Goal: Complete application form

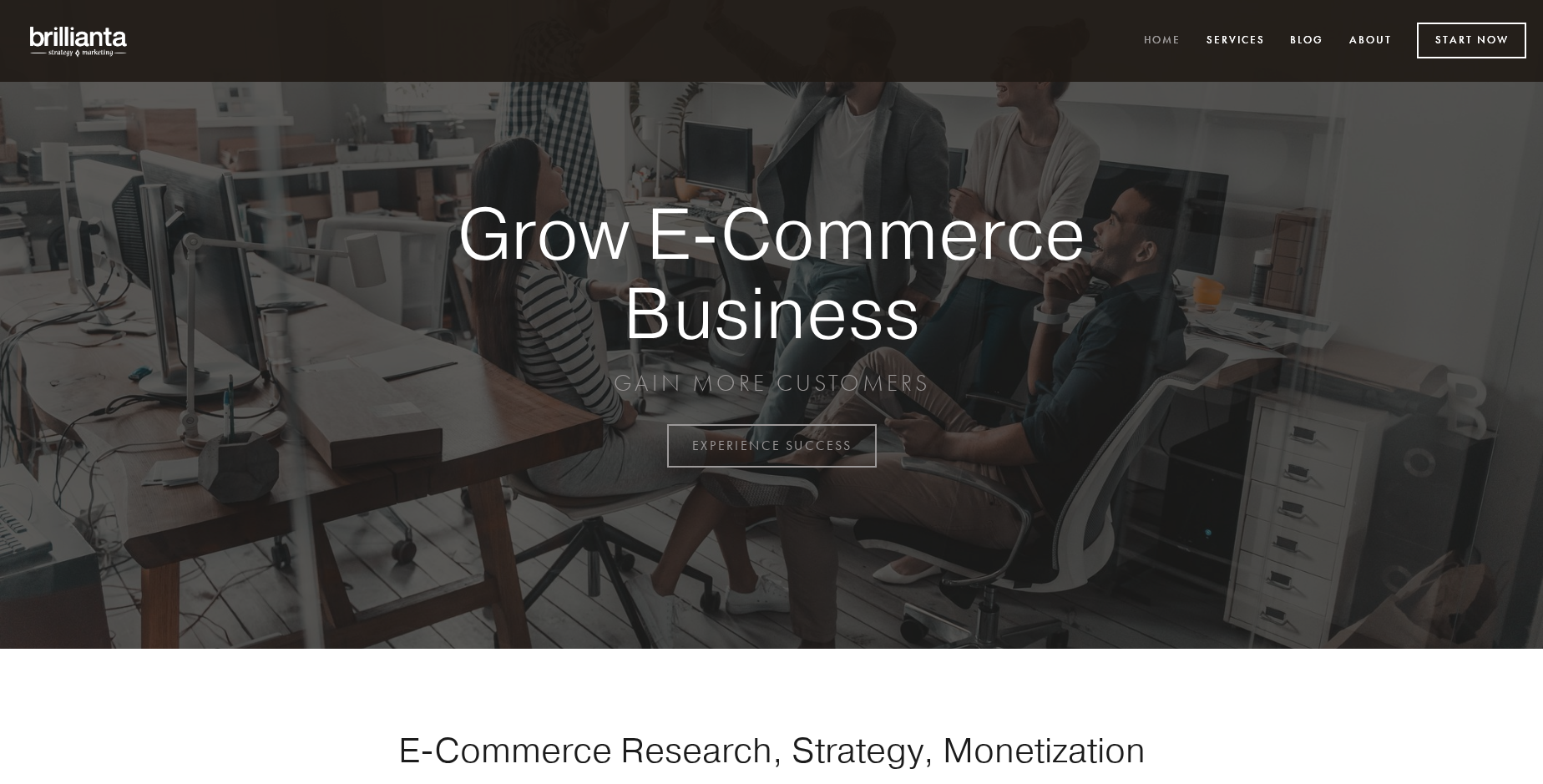
scroll to position [4375, 0]
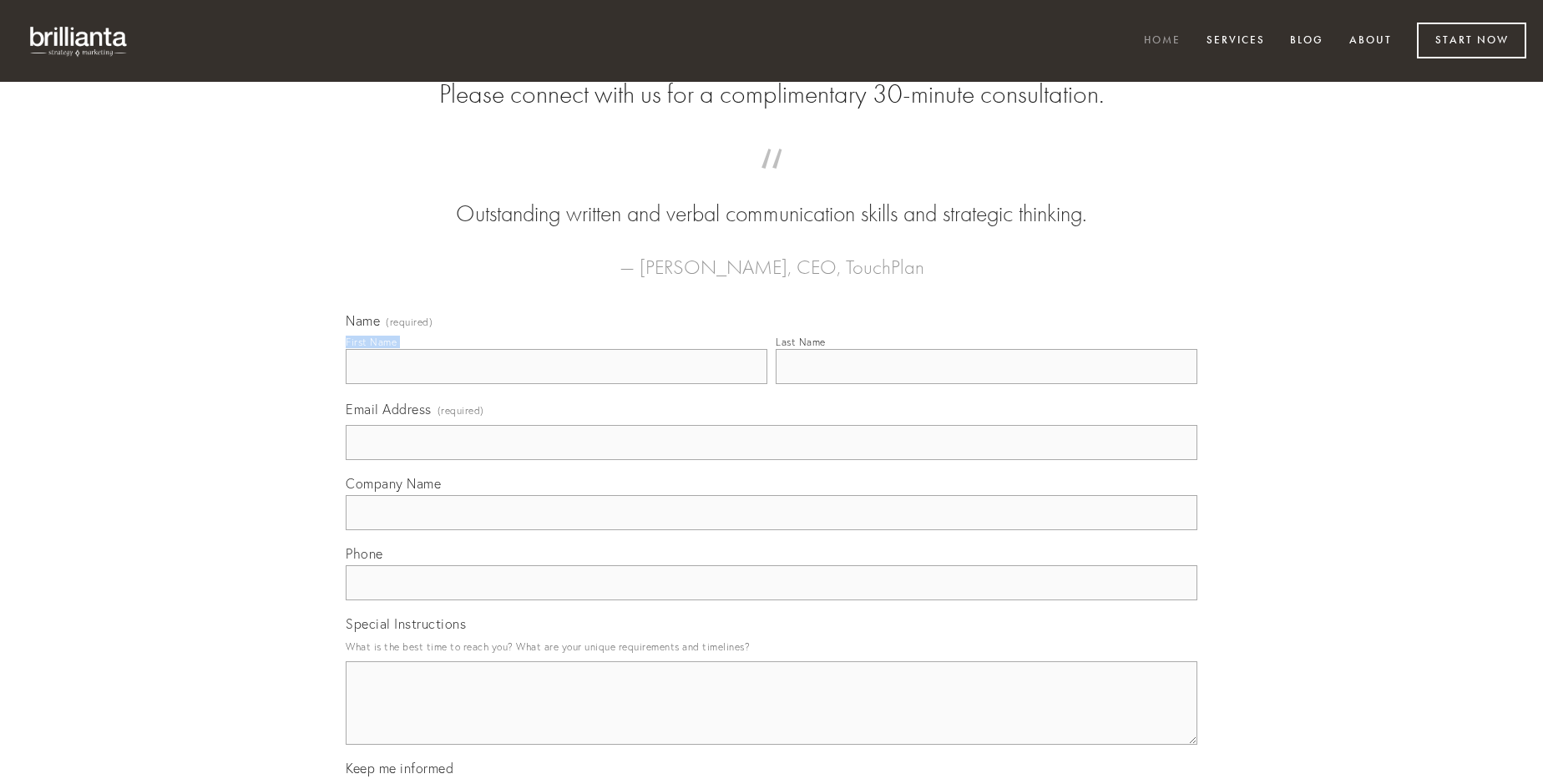
type input "[PERSON_NAME]"
click at [986, 384] on input "Last Name" at bounding box center [986, 366] width 421 height 35
type input "[PERSON_NAME]"
click at [772, 460] on input "Email Address (required)" at bounding box center [772, 442] width 852 height 35
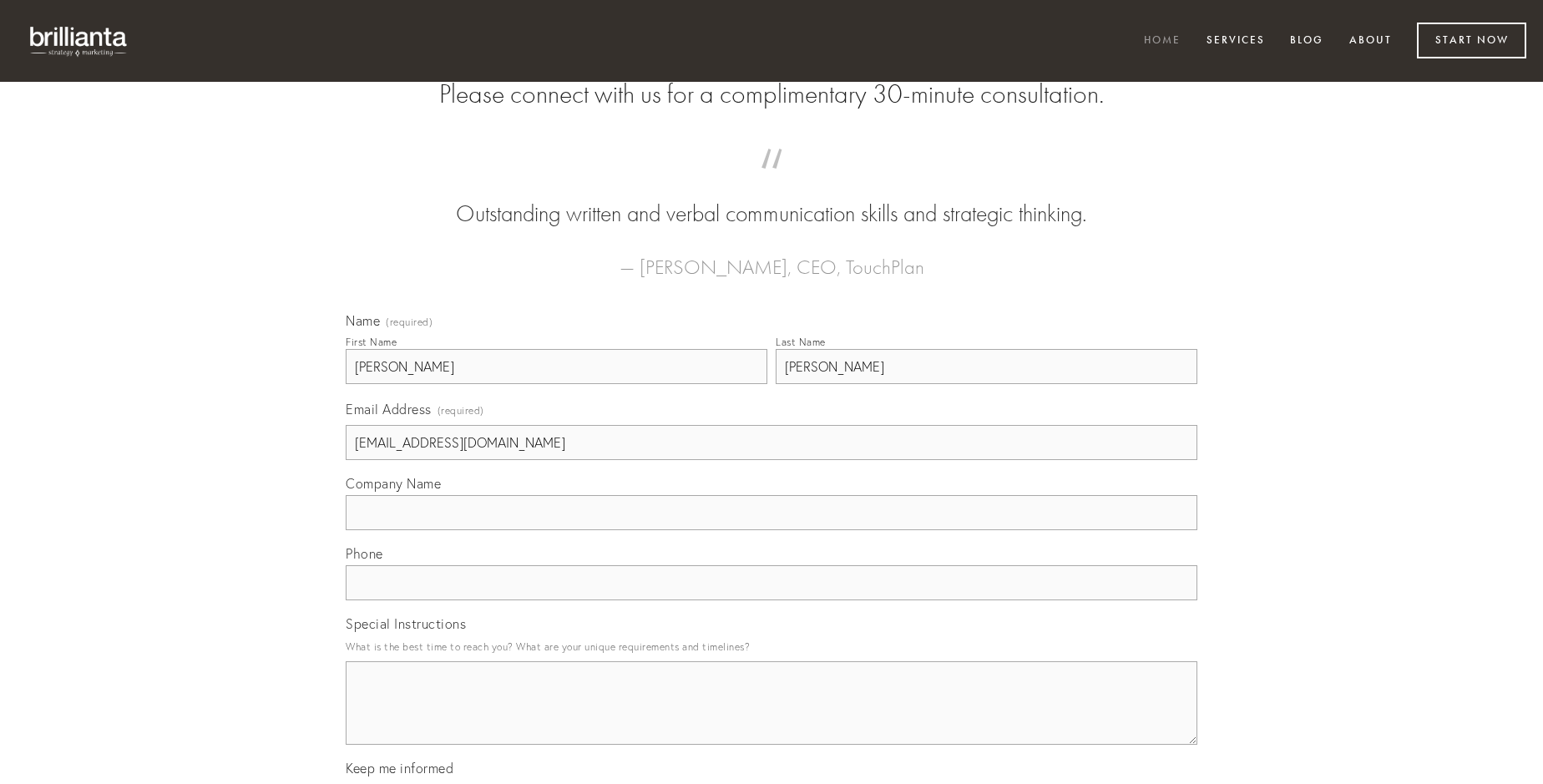
type input "[EMAIL_ADDRESS][DOMAIN_NAME]"
click at [772, 530] on input "Company Name" at bounding box center [772, 512] width 852 height 35
type input "sumptus"
click at [772, 600] on input "text" at bounding box center [772, 582] width 852 height 35
click at [772, 718] on textarea "Special Instructions" at bounding box center [772, 703] width 852 height 83
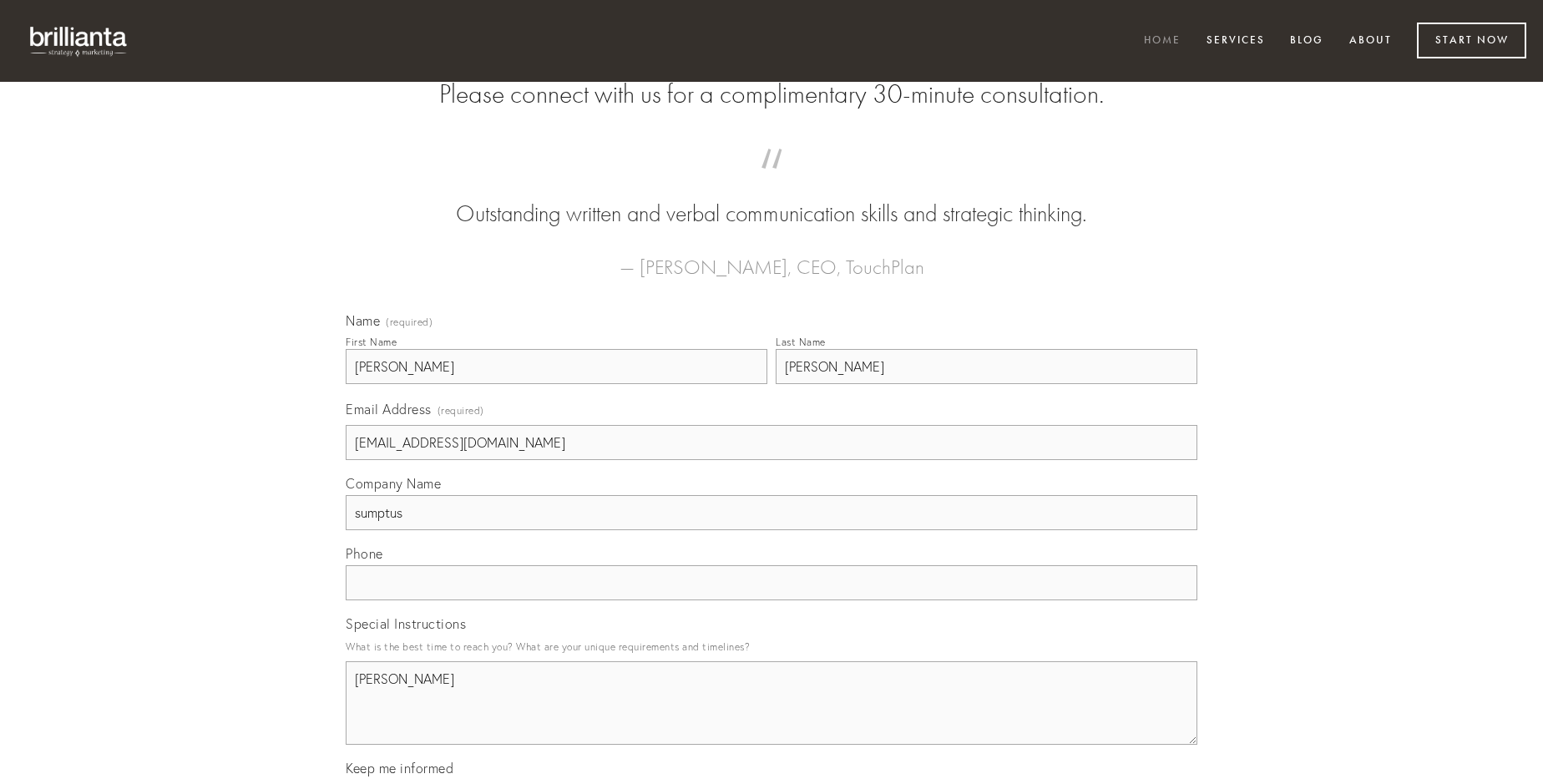
type textarea "[PERSON_NAME]"
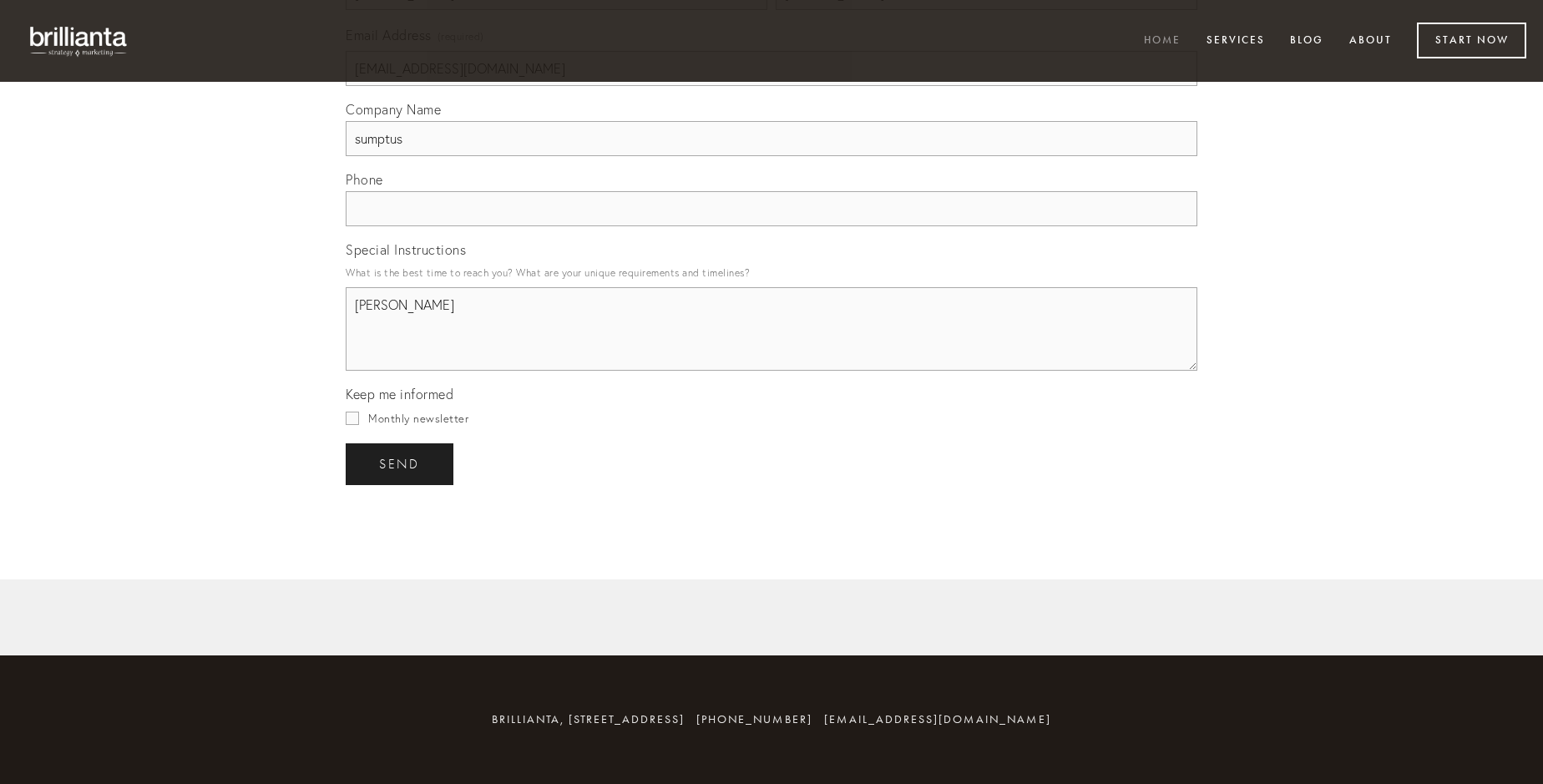
click at [401, 463] on span "send" at bounding box center [400, 464] width 41 height 15
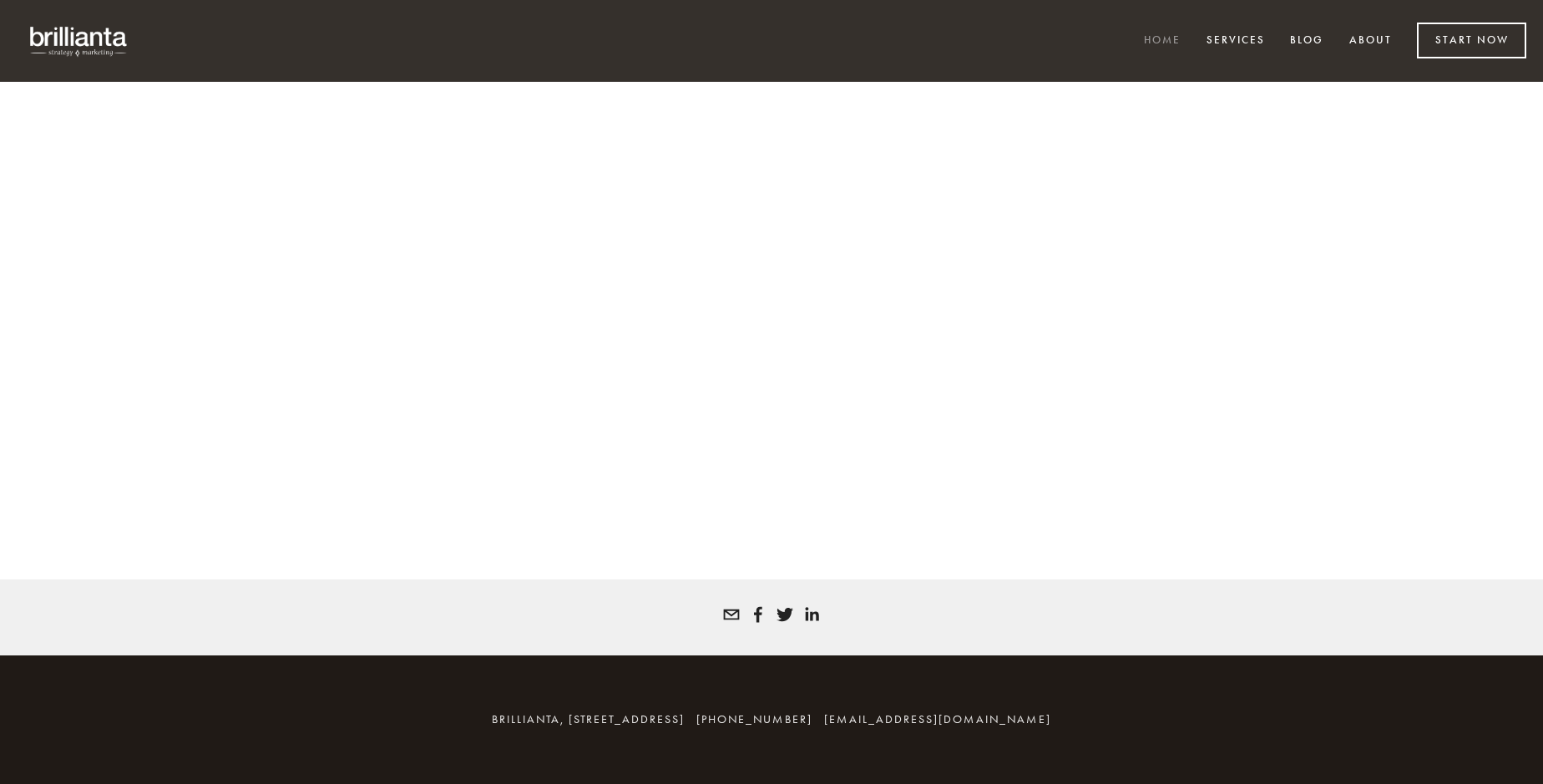
scroll to position [4352, 0]
